Goal: Understand process/instructions: Learn how to perform a task or action

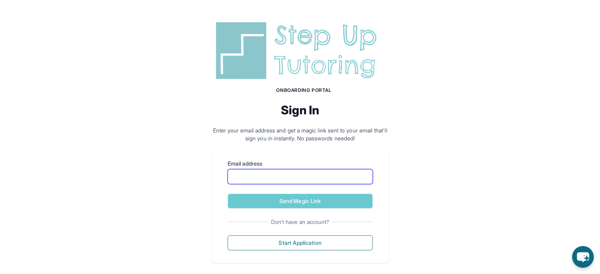
click at [309, 169] on input "Email address" at bounding box center [300, 176] width 145 height 15
type input "**********"
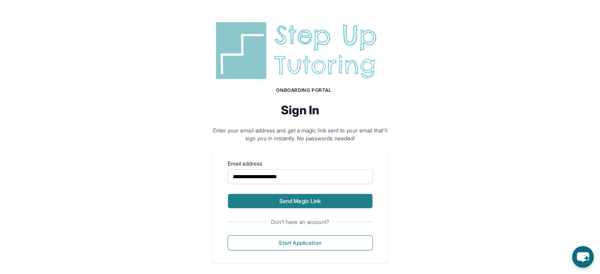
click at [319, 202] on button "Send Magic Link" at bounding box center [300, 201] width 145 height 15
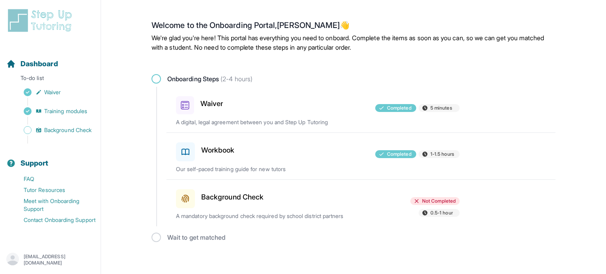
click at [230, 198] on h3 "Background Check" at bounding box center [232, 197] width 62 height 11
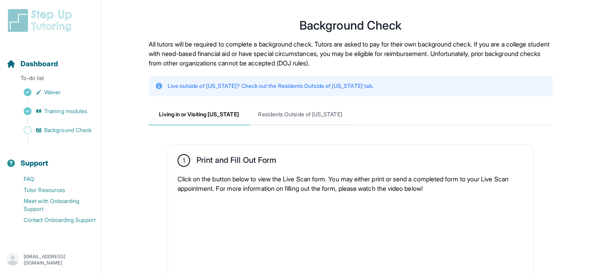
drag, startPoint x: 603, startPoint y: 56, endPoint x: 464, endPoint y: 116, distance: 151.7
click at [464, 116] on nav "Living in or Visiting California Residents Outside of California" at bounding box center [351, 114] width 404 height 21
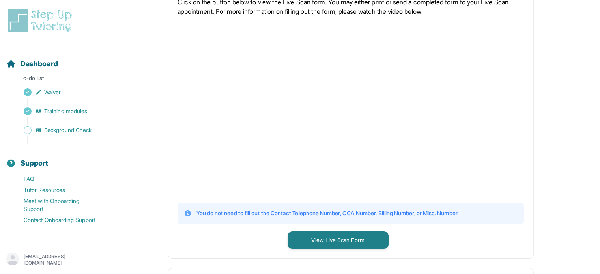
scroll to position [182, 0]
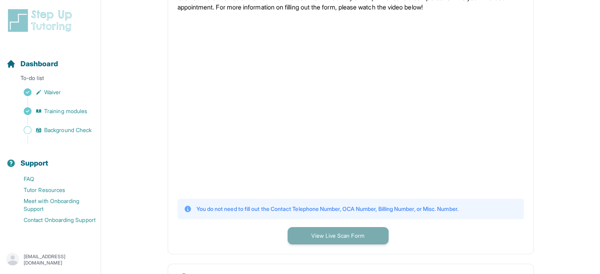
click at [356, 238] on button "View Live Scan Form" at bounding box center [338, 235] width 101 height 17
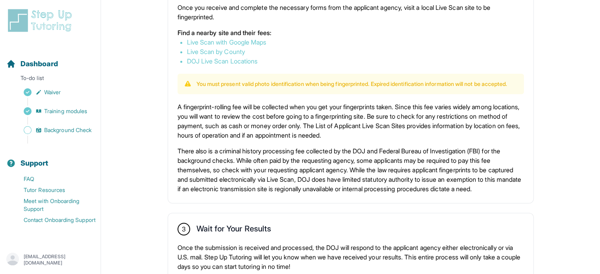
scroll to position [475, 0]
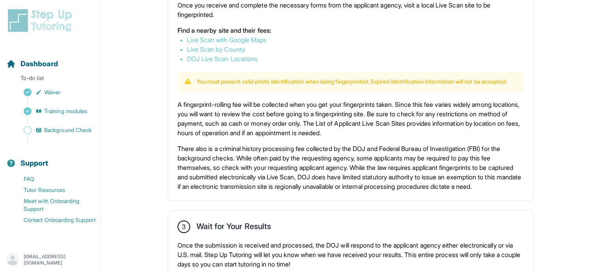
click at [232, 59] on link "DOJ Live Scan Locations" at bounding box center [222, 59] width 71 height 8
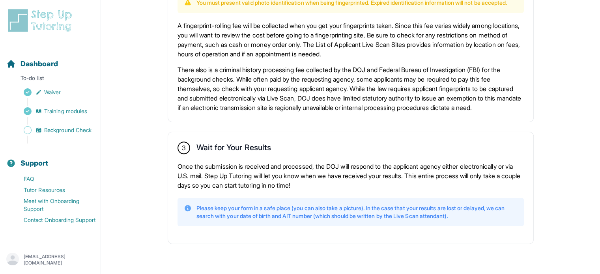
scroll to position [570, 0]
